Goal: Information Seeking & Learning: Learn about a topic

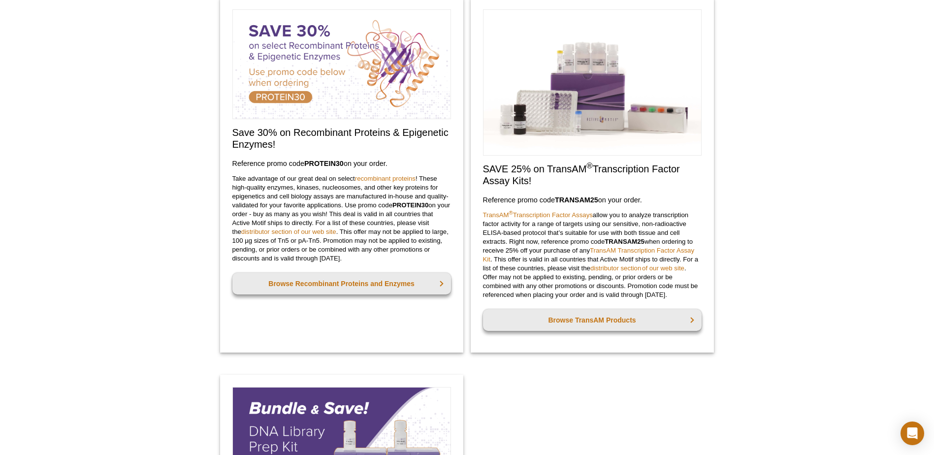
scroll to position [231, 0]
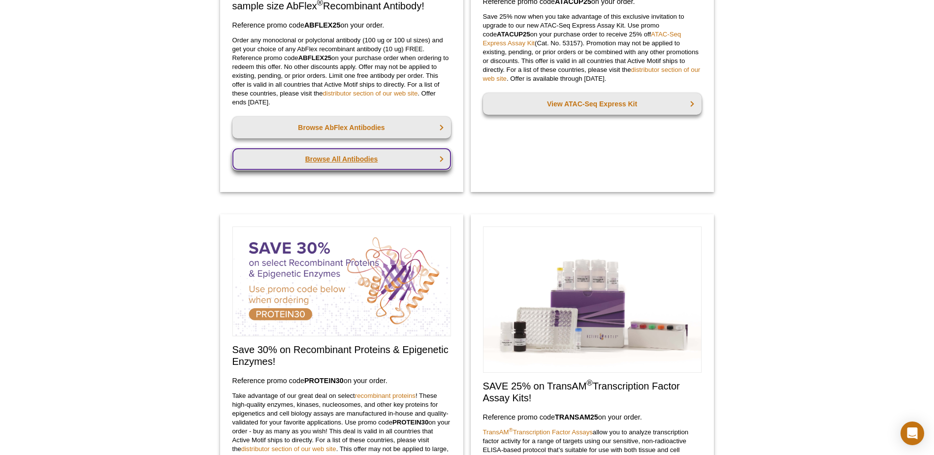
click at [322, 161] on link "Browse All Antibodies" at bounding box center [341, 159] width 218 height 22
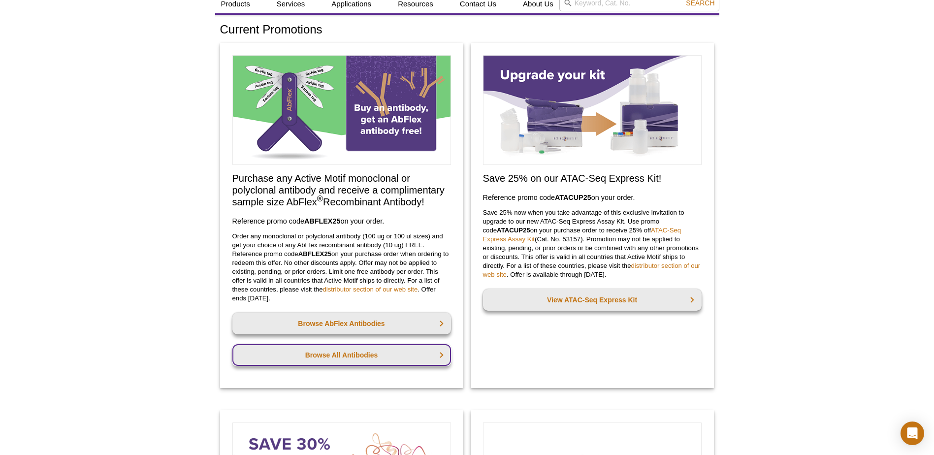
scroll to position [0, 0]
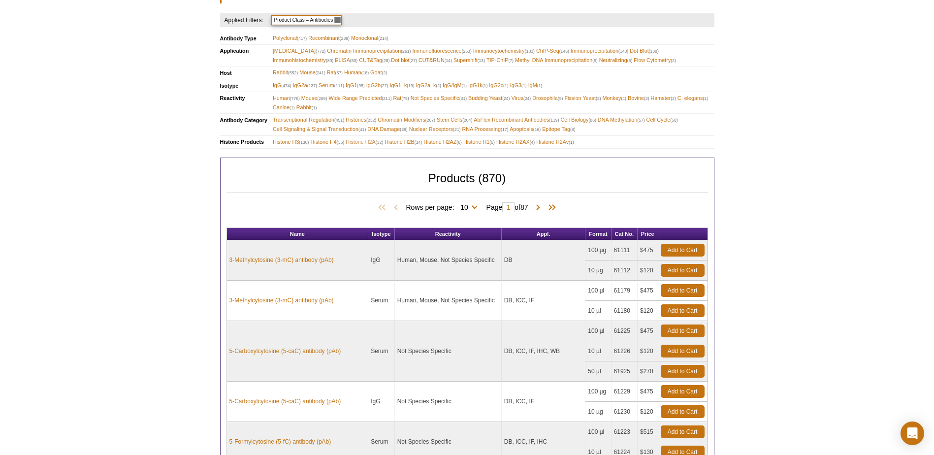
scroll to position [341, 0]
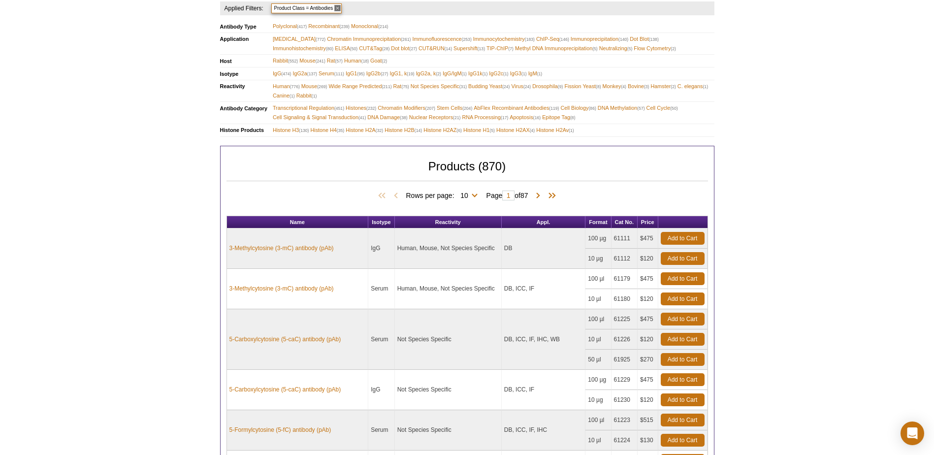
click at [148, 197] on div "Active Motif Logo Enabling Epigenetics Research 0 Search Skip to content Active…" at bounding box center [467, 270] width 934 height 1222
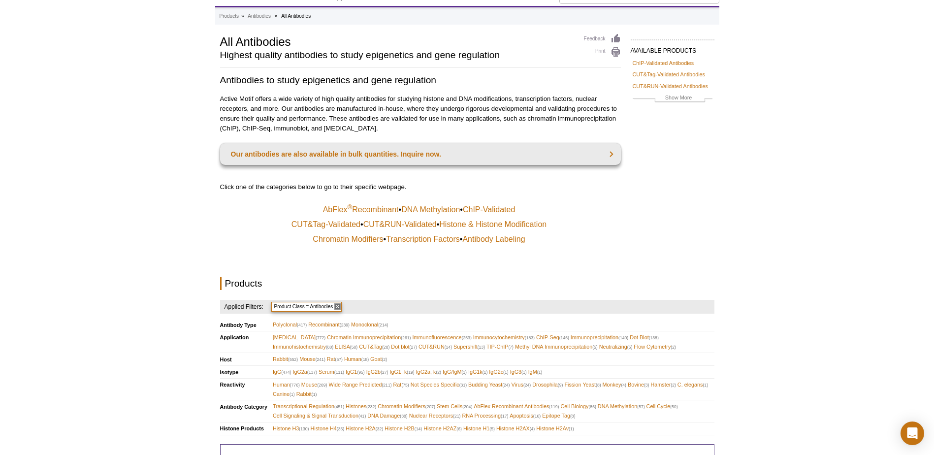
scroll to position [0, 0]
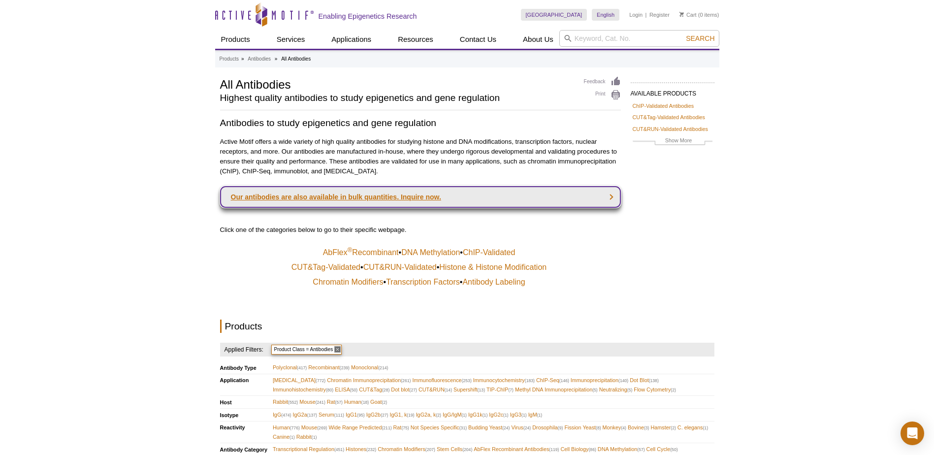
click at [398, 195] on link "Our antibodies are also available in bulk quantities. Inquire now." at bounding box center [420, 197] width 401 height 22
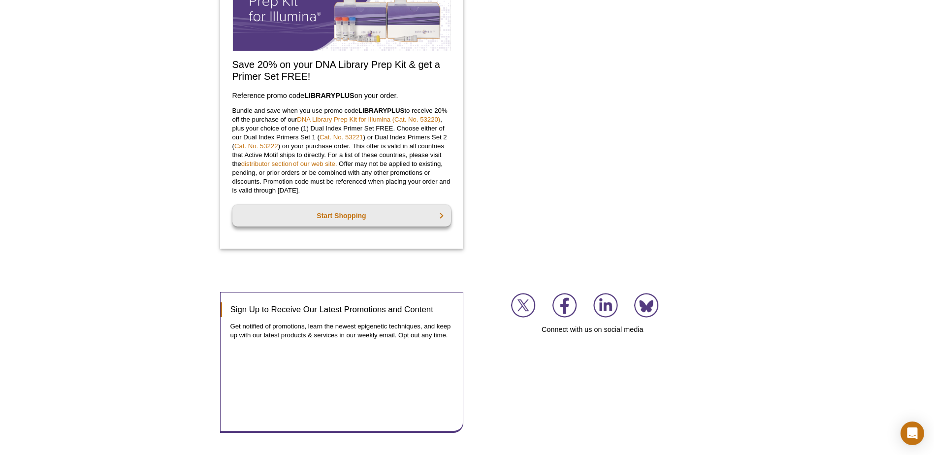
scroll to position [908, 0]
